Goal: Task Accomplishment & Management: Manage account settings

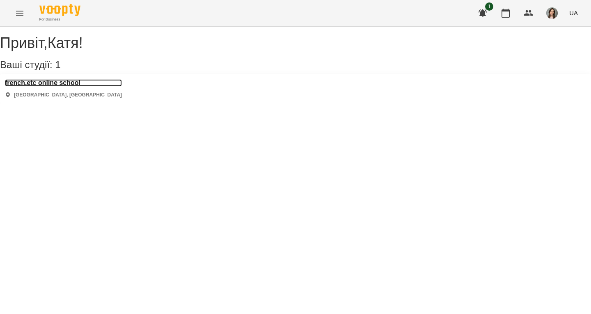
click at [80, 87] on h3 "french.etc online school" at bounding box center [63, 82] width 117 height 7
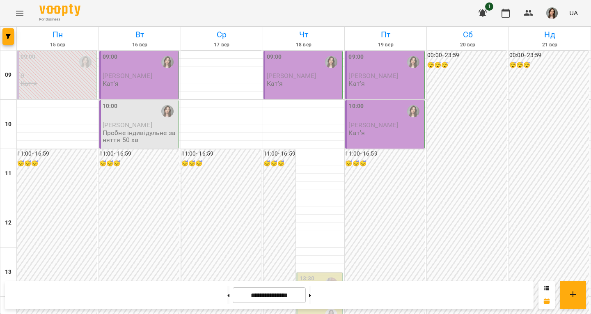
click at [151, 81] on div "09:00 [PERSON_NAME]" at bounding box center [140, 70] width 74 height 35
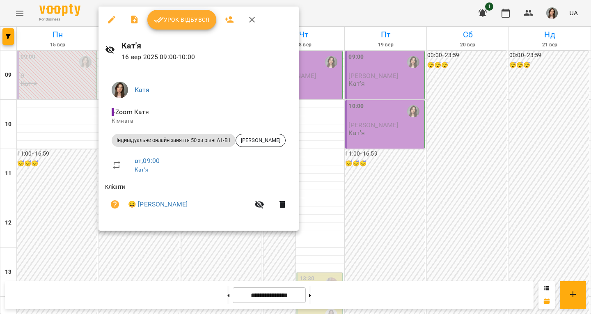
click at [181, 23] on span "Урок відбувся" at bounding box center [182, 20] width 56 height 10
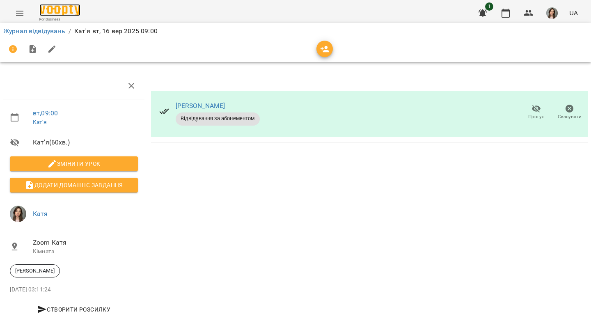
click at [68, 10] on img at bounding box center [59, 10] width 41 height 12
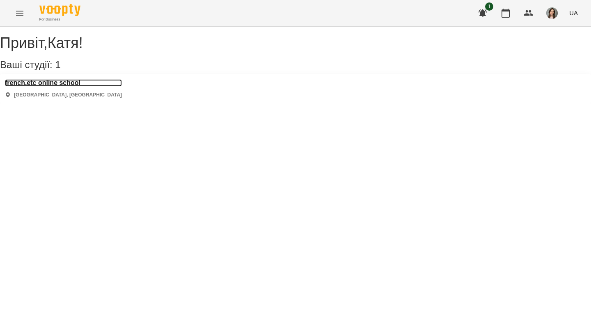
click at [83, 87] on h3 "french.etc online school" at bounding box center [63, 82] width 117 height 7
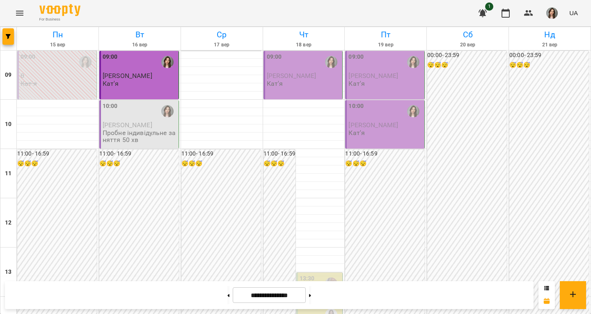
click at [151, 137] on p "Пробне індивідульне заняття 50 хв" at bounding box center [140, 136] width 74 height 14
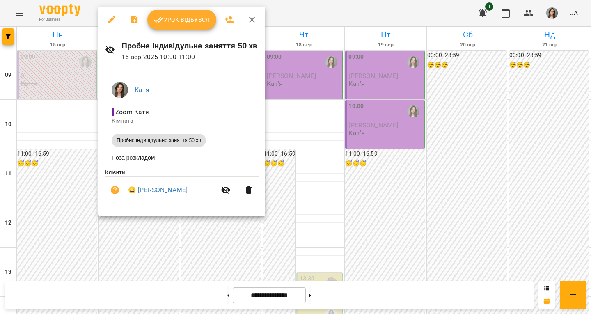
click at [173, 23] on span "Урок відбувся" at bounding box center [182, 20] width 56 height 10
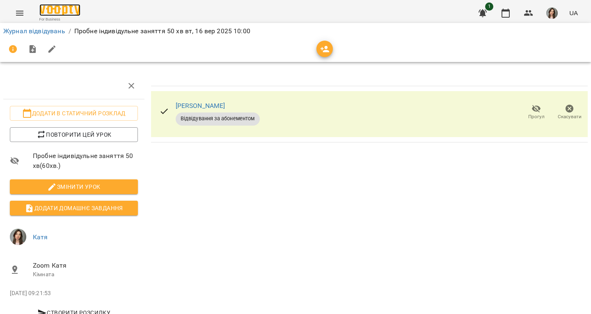
click at [62, 8] on img at bounding box center [59, 10] width 41 height 12
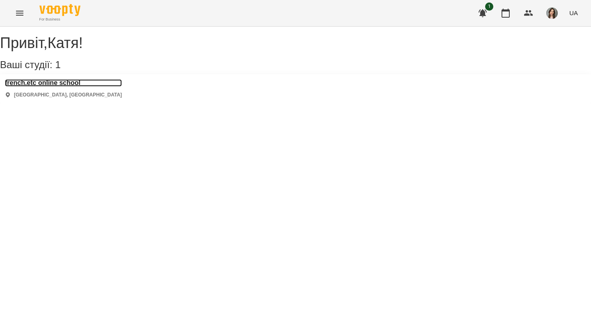
click at [64, 87] on h3 "french.etc online school" at bounding box center [63, 82] width 117 height 7
